Goal: Task Accomplishment & Management: Manage account settings

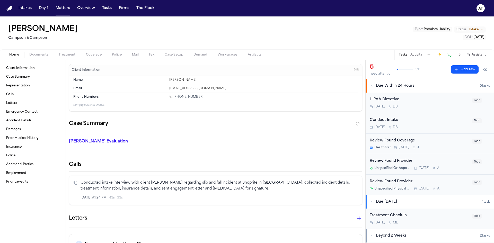
scroll to position [106, 0]
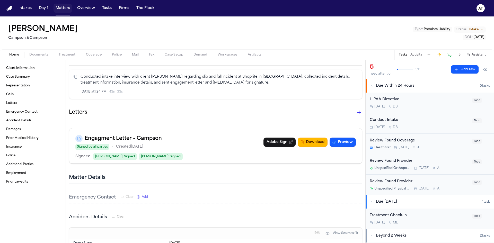
click at [69, 11] on button "Matters" at bounding box center [63, 8] width 19 height 9
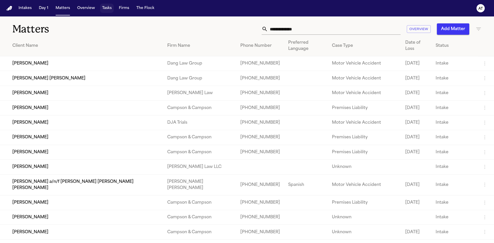
click at [104, 8] on button "Tasks" at bounding box center [107, 8] width 14 height 9
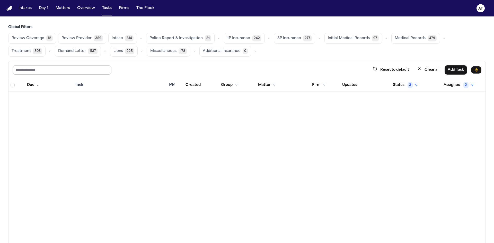
click at [92, 70] on input "text" at bounding box center [62, 69] width 99 height 9
click at [100, 71] on input "text" at bounding box center [62, 69] width 99 height 9
type input "**********"
click at [247, 38] on button "1P Insurance 242" at bounding box center [244, 38] width 41 height 11
click at [247, 38] on button "1P Insurance 242" at bounding box center [244, 38] width 40 height 10
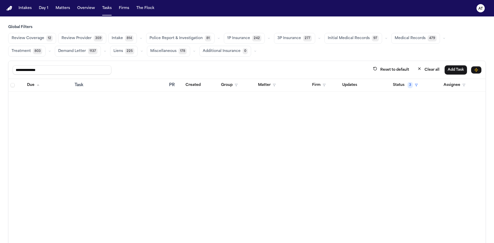
drag, startPoint x: 62, startPoint y: 70, endPoint x: 5, endPoint y: 73, distance: 57.2
click at [5, 73] on div "**********" at bounding box center [247, 145] width 494 height 241
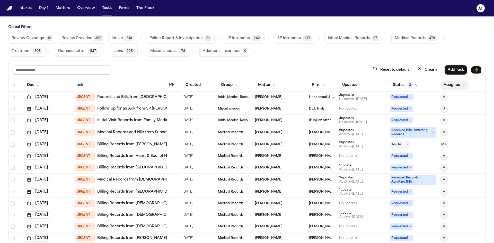
click at [450, 85] on button "Assignee" at bounding box center [455, 85] width 28 height 9
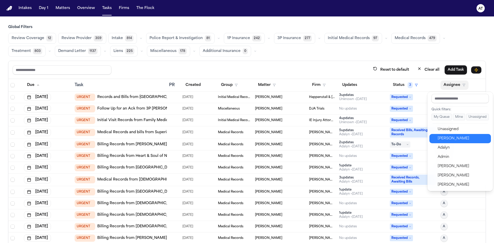
click at [458, 137] on div "[PERSON_NAME]" at bounding box center [463, 139] width 50 height 6
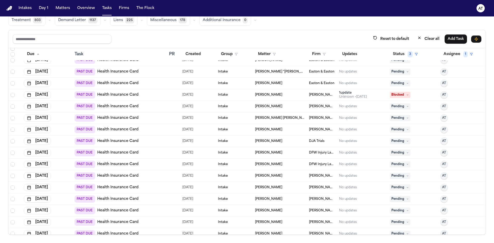
scroll to position [25, 0]
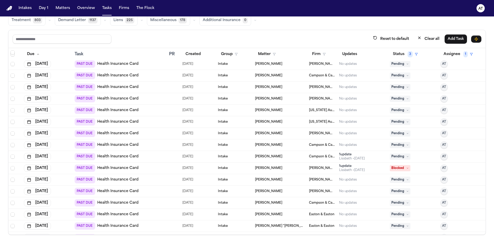
click at [395, 169] on span "Blocked" at bounding box center [400, 168] width 21 height 6
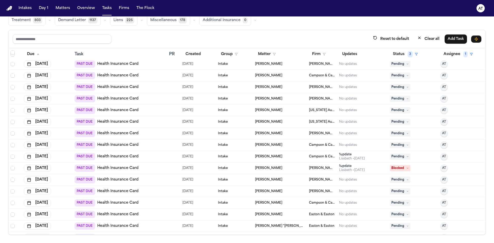
click at [122, 165] on div "PAST DUE Health Insurance Card" at bounding box center [107, 168] width 64 height 7
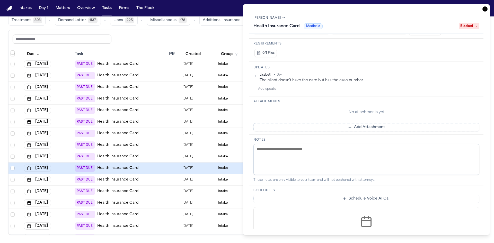
scroll to position [26, 0]
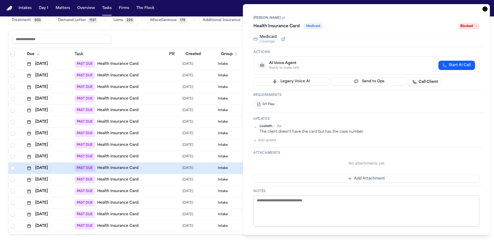
click at [233, 7] on nav "Intakes Day 1 Matters Overview Tasks Firms The Flock AT" at bounding box center [247, 8] width 494 height 16
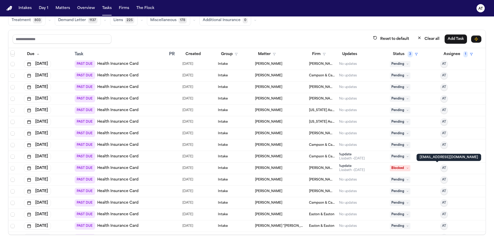
click at [442, 170] on span "AT" at bounding box center [444, 168] width 4 height 4
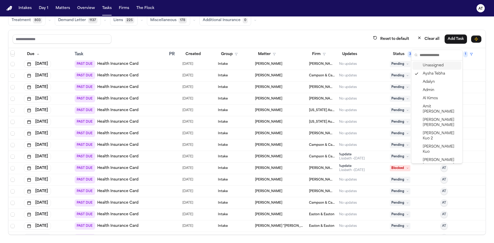
click at [356, 39] on div "Reset to default Clear all Add Task" at bounding box center [247, 39] width 469 height 10
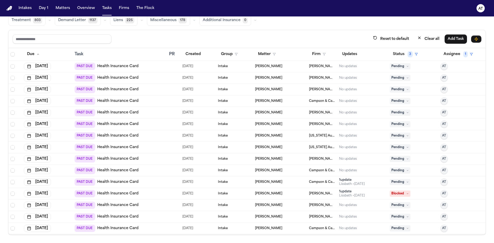
click at [121, 66] on link "Health Insurance Card" at bounding box center [117, 66] width 41 height 5
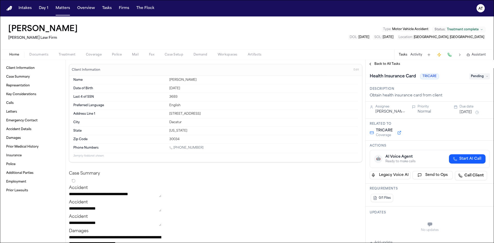
scroll to position [103, 0]
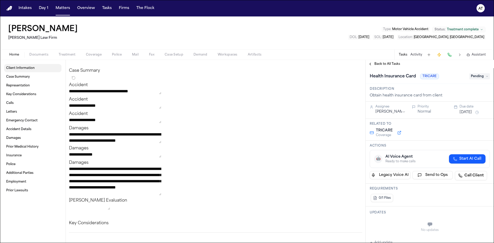
click at [43, 66] on link "Client Information" at bounding box center [32, 68] width 57 height 8
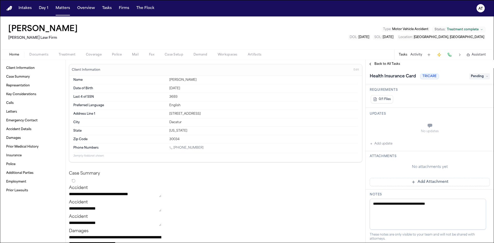
scroll to position [73, 0]
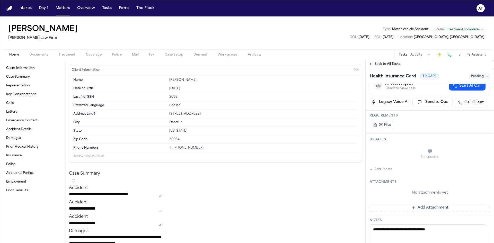
click at [424, 154] on div "No updates" at bounding box center [430, 154] width 120 height 19
click at [384, 171] on button "Add update" at bounding box center [381, 170] width 23 height 6
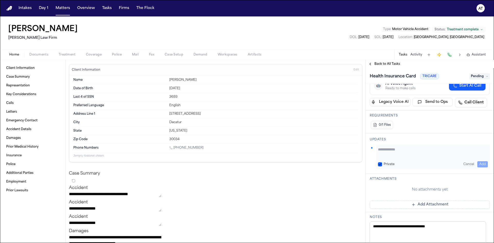
click at [464, 164] on button "Cancel" at bounding box center [469, 164] width 15 height 6
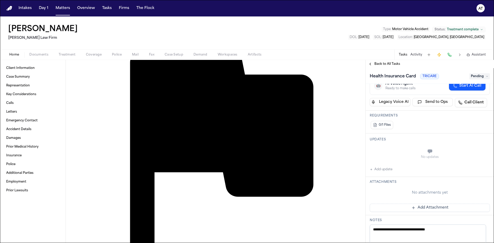
scroll to position [258, 0]
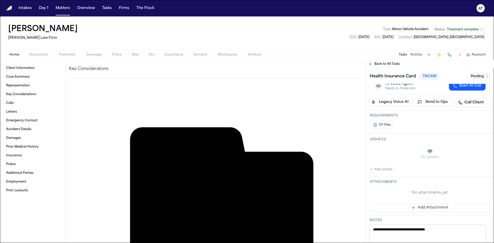
click at [381, 170] on button "Add update" at bounding box center [381, 170] width 23 height 6
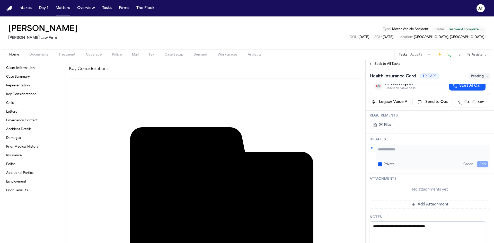
click at [399, 150] on textarea "Add your update" at bounding box center [433, 152] width 110 height 10
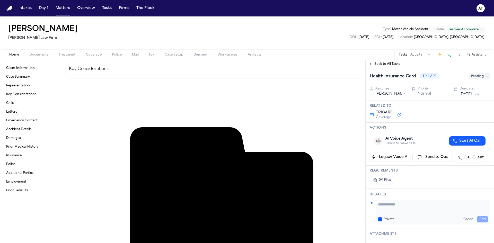
scroll to position [0, 0]
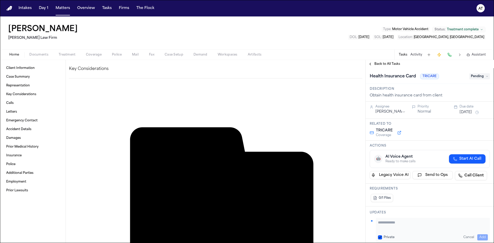
click at [476, 78] on span "Pending" at bounding box center [480, 76] width 21 height 6
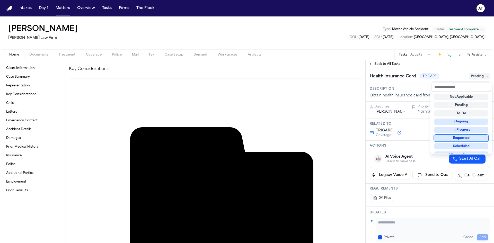
scroll to position [26, 0]
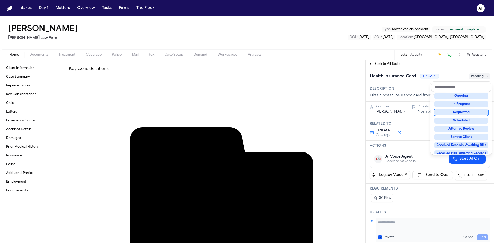
click at [356, 46] on div "**********" at bounding box center [247, 129] width 494 height 227
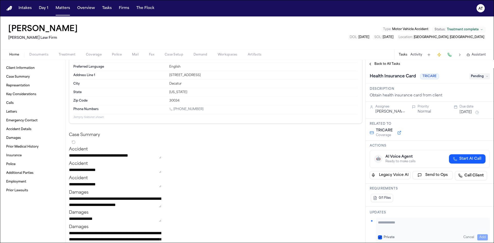
scroll to position [0, 0]
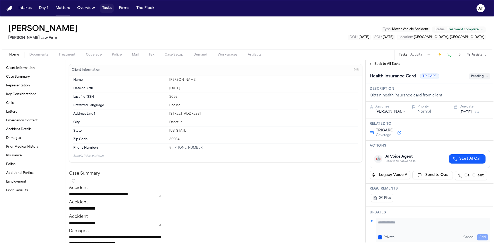
click at [105, 9] on button "Tasks" at bounding box center [107, 8] width 14 height 9
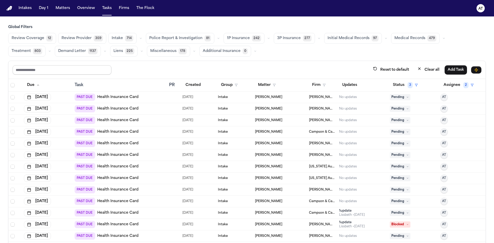
click at [67, 67] on input "text" at bounding box center [62, 69] width 99 height 9
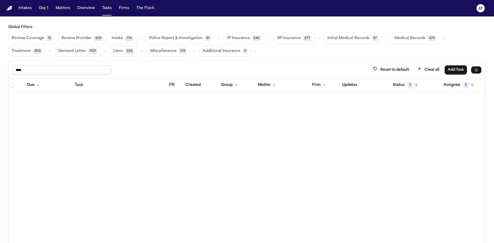
type input "*****"
drag, startPoint x: 70, startPoint y: 73, endPoint x: -15, endPoint y: 73, distance: 84.5
click at [0, 73] on html "Intakes Day 1 Matters Overview Tasks Firms The Flock AT Global Filters Review C…" at bounding box center [247, 121] width 494 height 243
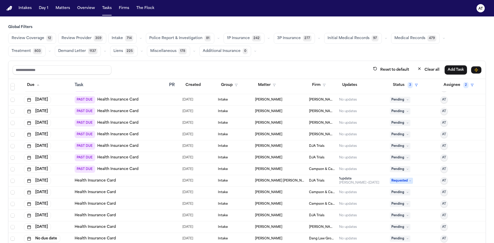
scroll to position [695, 0]
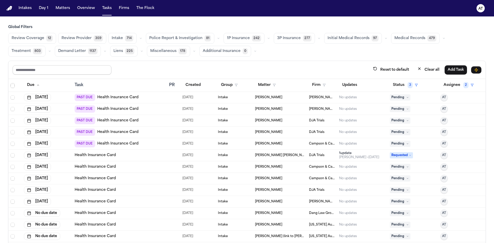
click at [84, 72] on input "text" at bounding box center [62, 69] width 99 height 9
type input "*****"
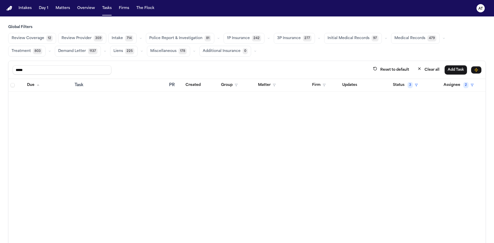
scroll to position [0, 0]
click at [419, 70] on button "Clear all" at bounding box center [429, 70] width 28 height 10
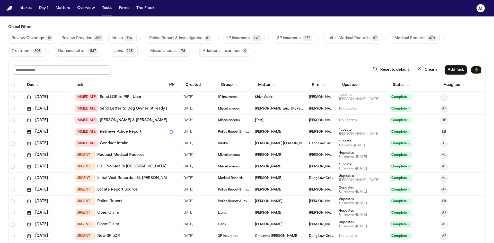
click at [83, 71] on input "text" at bounding box center [62, 69] width 99 height 9
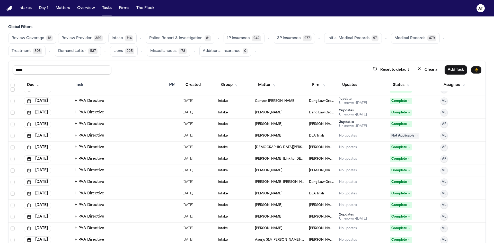
scroll to position [412, 0]
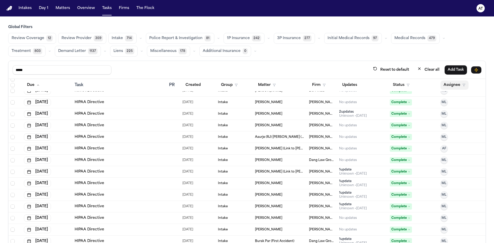
type input "*****"
click at [452, 85] on button "Assignee" at bounding box center [455, 85] width 28 height 9
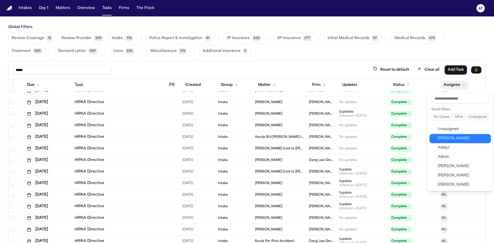
click at [450, 142] on button "[PERSON_NAME]" at bounding box center [461, 138] width 62 height 9
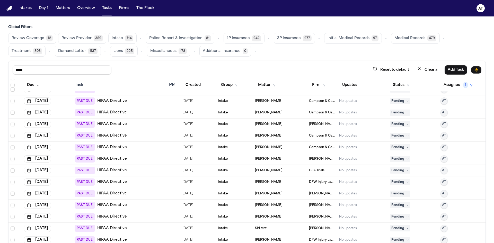
scroll to position [0, 0]
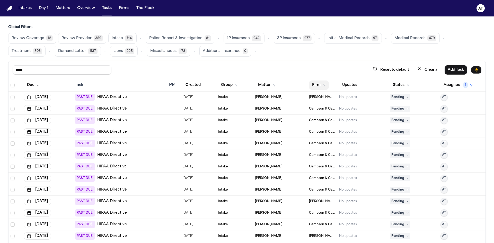
click at [313, 85] on button "Firm" at bounding box center [319, 85] width 20 height 9
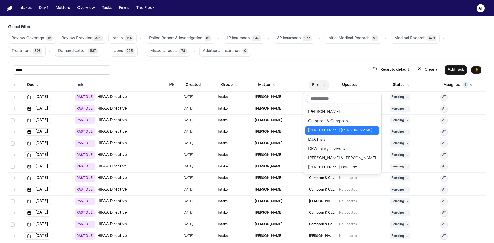
click at [325, 131] on div "[PERSON_NAME] [PERSON_NAME]" at bounding box center [343, 131] width 68 height 6
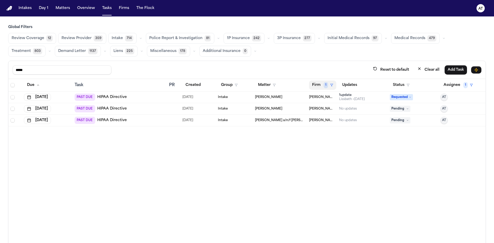
click at [317, 85] on button "Firm 1" at bounding box center [322, 85] width 27 height 9
click at [333, 99] on input "text" at bounding box center [343, 98] width 66 height 9
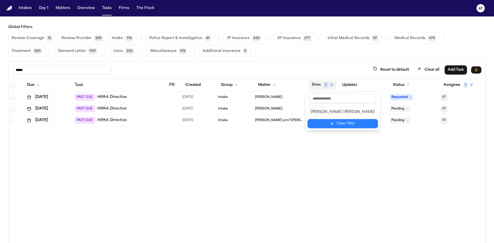
click at [337, 124] on div "Clear filter" at bounding box center [346, 124] width 19 height 6
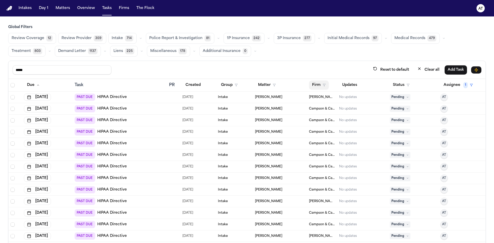
click at [313, 86] on button "Firm" at bounding box center [319, 85] width 20 height 9
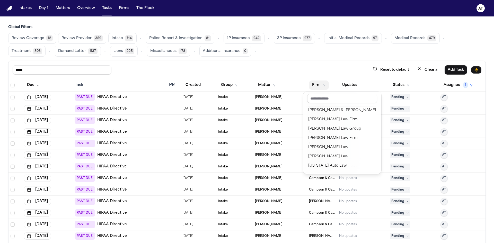
scroll to position [112, 0]
click at [301, 62] on div "***** Reset to default Clear all Add Task Due Task PR Created Group Matter Firm…" at bounding box center [247, 163] width 478 height 205
